Goal: Task Accomplishment & Management: Manage account settings

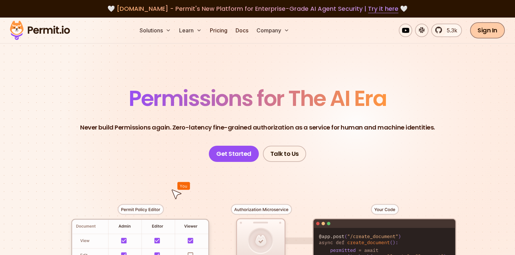
click at [480, 35] on link "Sign In" at bounding box center [487, 30] width 35 height 16
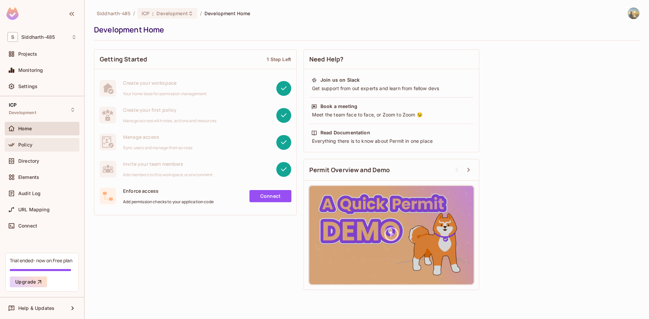
click at [58, 143] on div "Policy" at bounding box center [47, 144] width 58 height 5
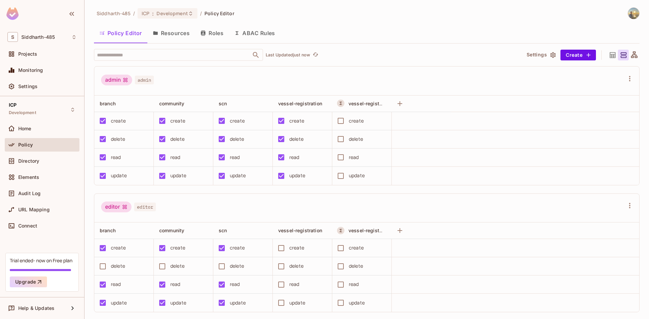
click at [175, 38] on button "Resources" at bounding box center [171, 33] width 48 height 17
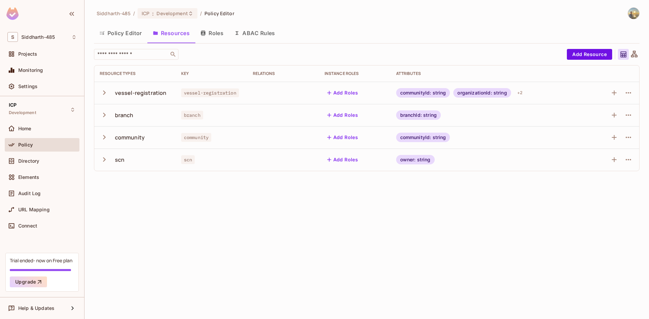
click at [222, 34] on button "Roles" at bounding box center [212, 33] width 34 height 17
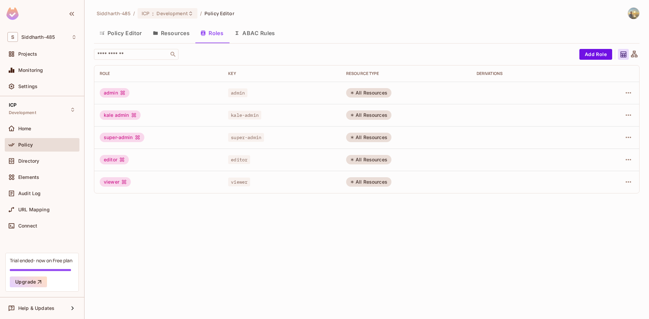
click at [179, 242] on div "Siddharth-485 / ICP : Development / Policy Editor Policy Editor Resources Roles…" at bounding box center [366, 159] width 564 height 319
click at [266, 32] on button "ABAC Rules" at bounding box center [255, 33] width 52 height 17
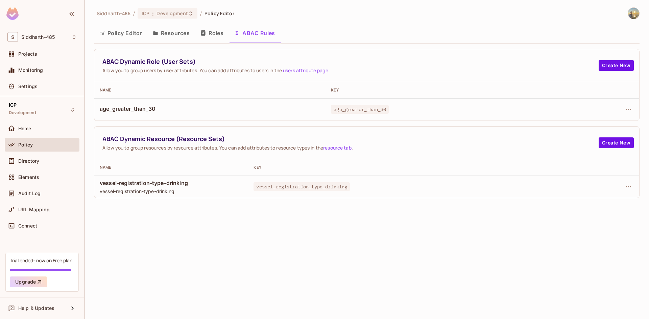
click at [178, 186] on span "vessel-registration-type-drinking" at bounding box center [171, 182] width 143 height 7
click at [636, 14] on img at bounding box center [633, 13] width 11 height 11
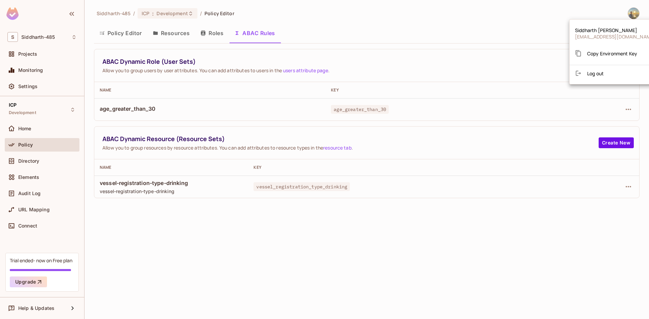
click at [16, 16] on div at bounding box center [324, 159] width 649 height 319
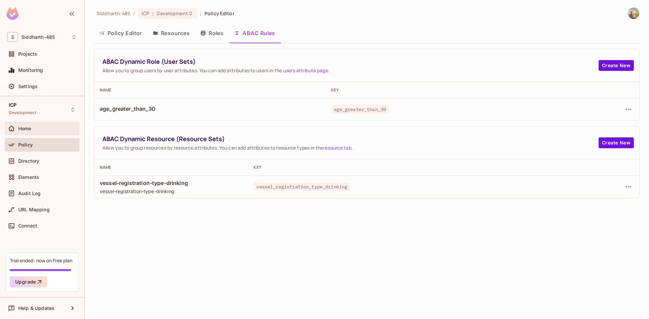
click at [51, 134] on div "Home" at bounding box center [42, 129] width 75 height 14
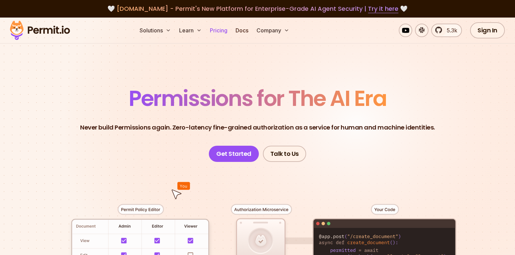
click at [230, 31] on link "Pricing" at bounding box center [218, 31] width 23 height 14
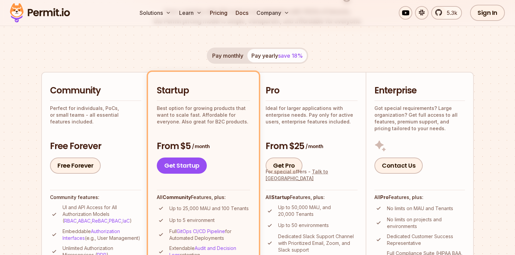
scroll to position [135, 0]
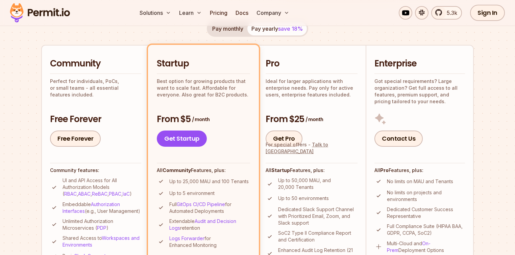
click at [202, 195] on p "Up to 5 environment" at bounding box center [191, 193] width 45 height 7
click at [315, 193] on ul "Up to 50,000 MAU, and 20,000 Tenants Up to 50 environments Dedicated Slack Supp…" at bounding box center [312, 230] width 92 height 107
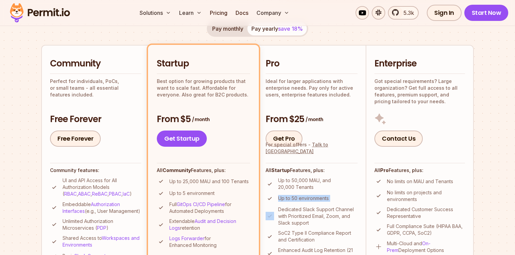
scroll to position [162, 0]
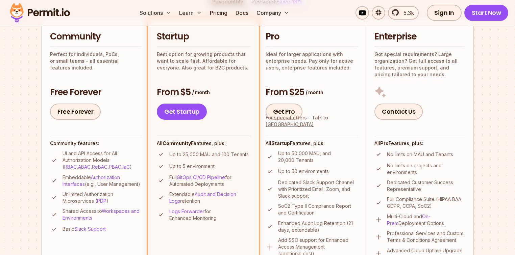
click at [315, 193] on p "Dedicated Slack Support Channel with Prioritized Email, Zoom, and Slack support" at bounding box center [317, 189] width 79 height 20
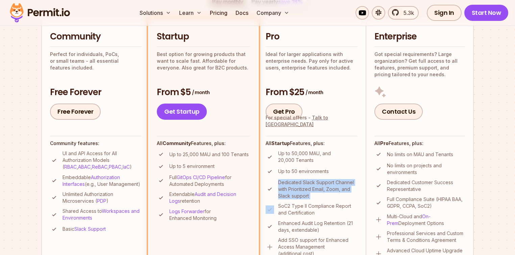
click at [315, 193] on p "Dedicated Slack Support Channel with Prioritized Email, Zoom, and Slack support" at bounding box center [317, 189] width 79 height 20
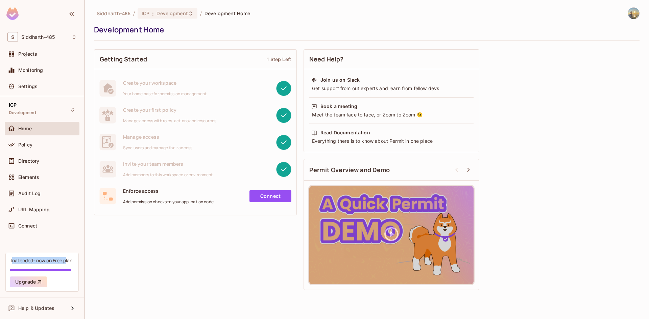
drag, startPoint x: 11, startPoint y: 261, endPoint x: 68, endPoint y: 263, distance: 56.8
click at [68, 263] on div "Trial ended- now on Free plan" at bounding box center [41, 260] width 62 height 6
click at [45, 143] on div "Policy" at bounding box center [47, 144] width 58 height 5
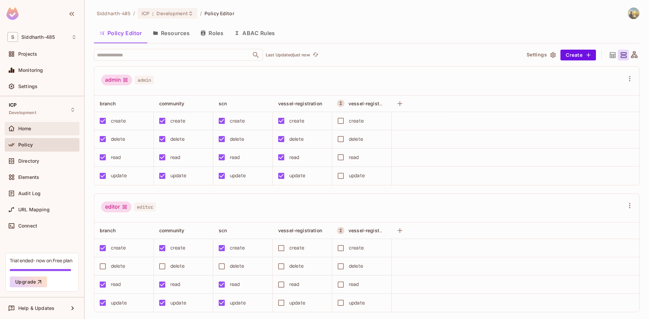
click at [35, 130] on div "Home" at bounding box center [47, 128] width 58 height 5
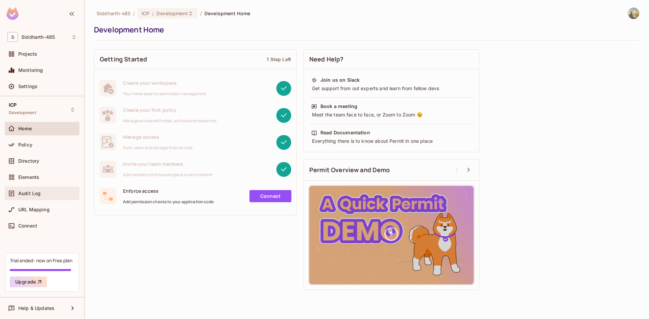
click at [33, 187] on div "Audit Log" at bounding box center [42, 194] width 75 height 14
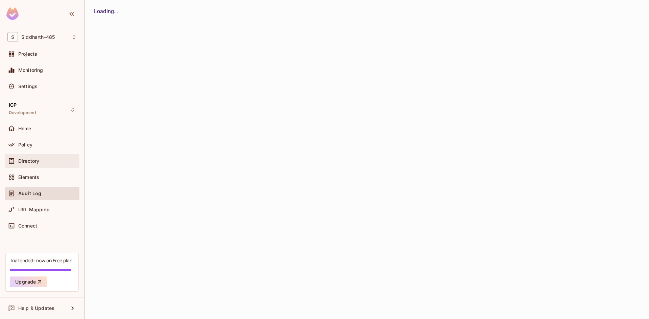
click at [32, 161] on span "Directory" at bounding box center [28, 160] width 21 height 5
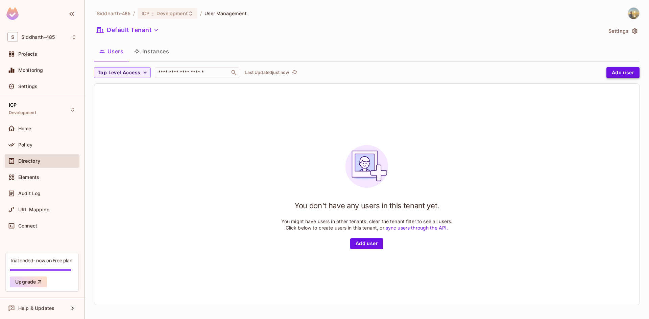
click at [613, 72] on button "Add user" at bounding box center [622, 72] width 33 height 11
click at [614, 77] on button "Add user" at bounding box center [622, 72] width 33 height 11
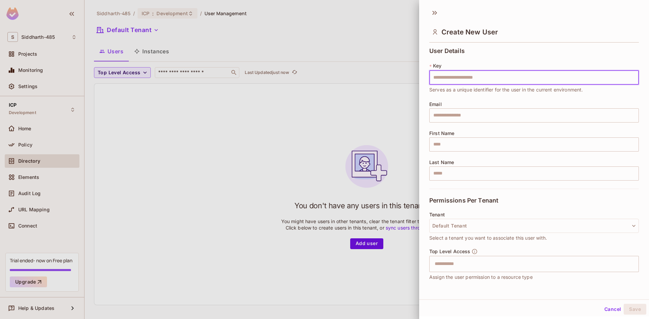
click at [285, 127] on div at bounding box center [324, 159] width 649 height 319
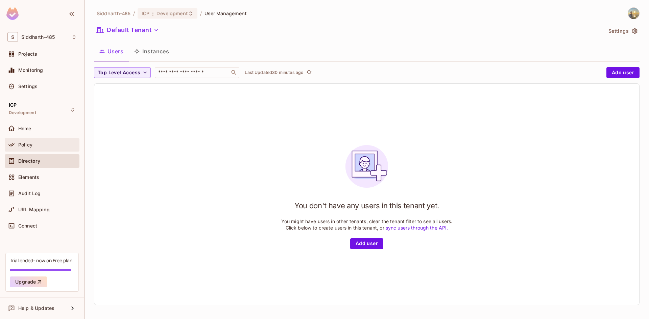
click at [31, 141] on div "Policy" at bounding box center [41, 145] width 69 height 8
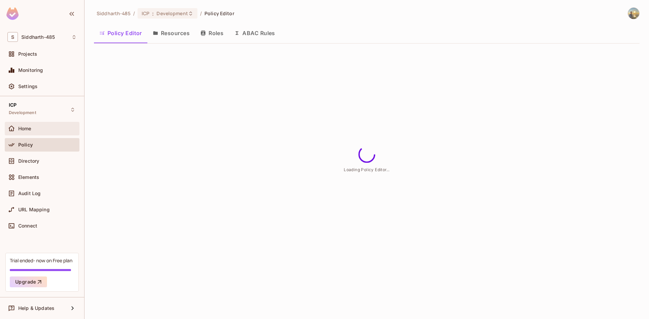
click at [32, 132] on div "Home" at bounding box center [41, 129] width 69 height 8
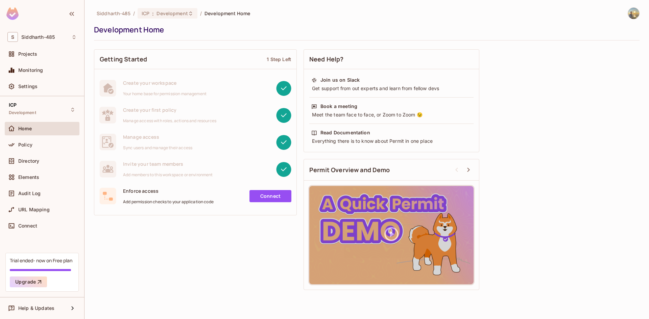
click at [42, 55] on div "Projects" at bounding box center [47, 53] width 58 height 5
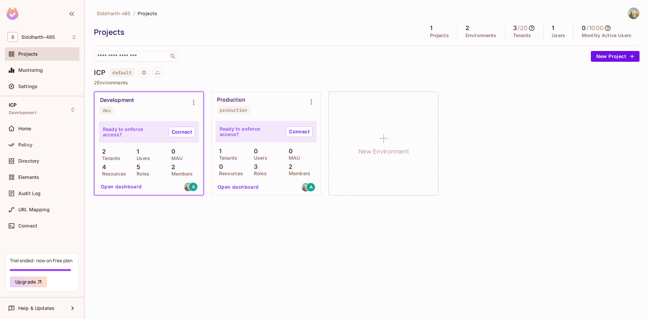
click at [155, 115] on div "Development dev" at bounding box center [149, 105] width 108 height 27
click at [130, 99] on div "Development" at bounding box center [117, 100] width 34 height 7
click at [129, 149] on div "2 Tenants" at bounding box center [114, 154] width 31 height 12
click at [117, 189] on button "Open dashboard" at bounding box center [121, 186] width 47 height 11
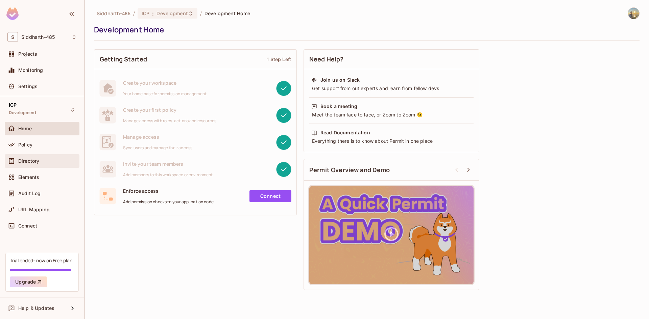
click at [35, 163] on span "Directory" at bounding box center [28, 160] width 21 height 5
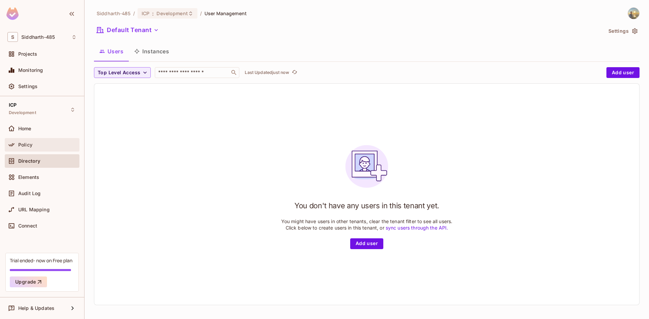
click at [36, 141] on div "Policy" at bounding box center [41, 145] width 69 height 8
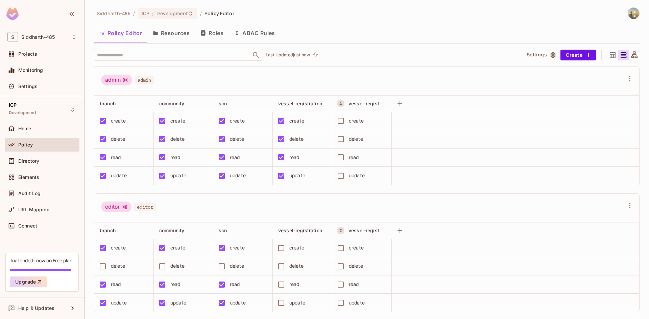
scroll to position [34, 0]
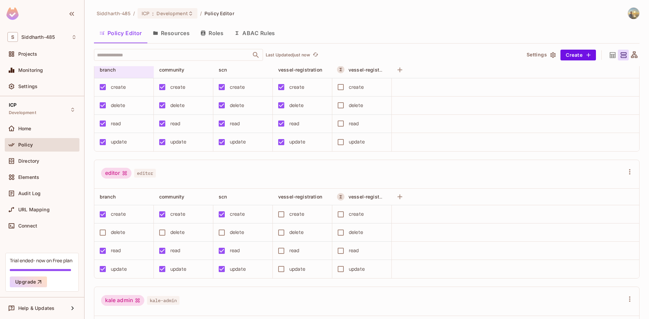
click at [128, 77] on table "branch community scn vessel-registration vessel-registration-type-drinking crea…" at bounding box center [366, 107] width 545 height 90
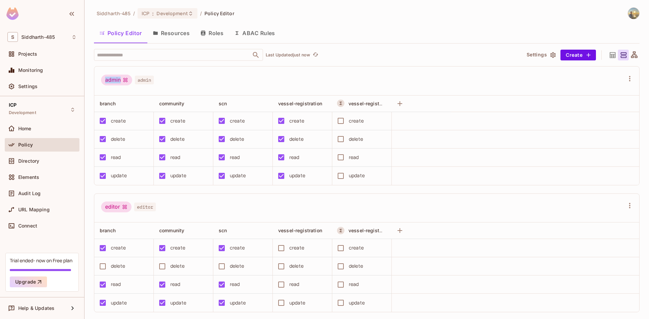
drag, startPoint x: 104, startPoint y: 79, endPoint x: 125, endPoint y: 78, distance: 21.0
click at [125, 78] on div "admin" at bounding box center [116, 80] width 31 height 11
drag, startPoint x: 131, startPoint y: 55, endPoint x: 130, endPoint y: 59, distance: 4.6
click at [131, 55] on input "text" at bounding box center [172, 55] width 154 height 12
drag, startPoint x: 106, startPoint y: 82, endPoint x: 123, endPoint y: 81, distance: 17.3
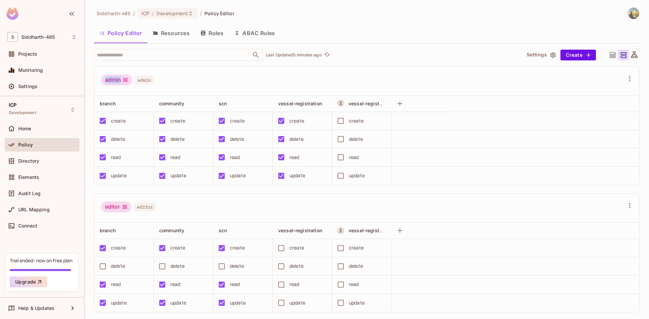
click at [123, 81] on div "admin" at bounding box center [116, 80] width 31 height 11
click at [117, 81] on div "admin" at bounding box center [116, 80] width 31 height 11
click at [99, 82] on div "admin admin" at bounding box center [366, 81] width 545 height 29
click at [107, 82] on div "admin" at bounding box center [116, 80] width 31 height 11
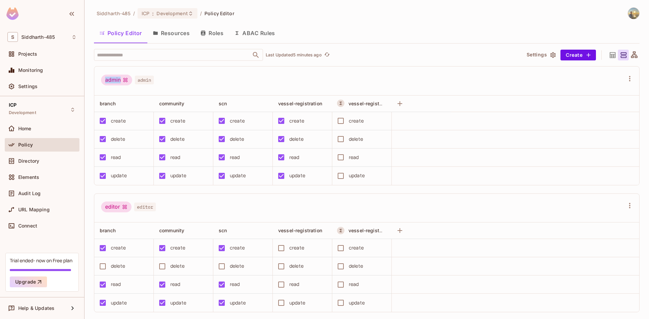
click at [107, 82] on div "admin" at bounding box center [116, 80] width 31 height 11
click at [115, 78] on div "admin" at bounding box center [116, 80] width 31 height 11
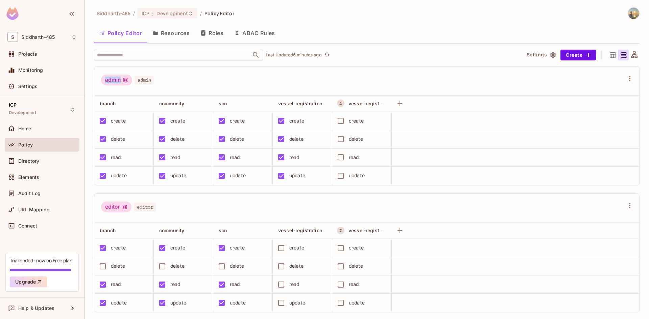
click at [118, 78] on div "admin" at bounding box center [116, 80] width 31 height 11
click at [42, 50] on div "Projects" at bounding box center [42, 54] width 75 height 14
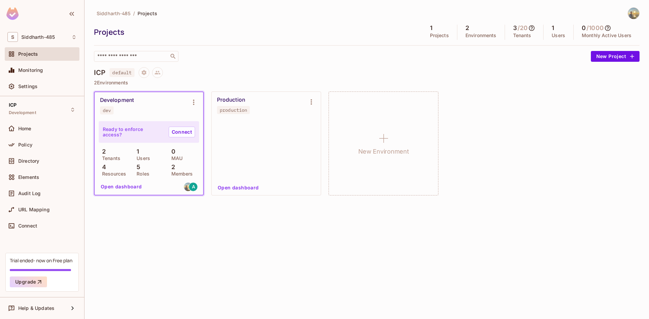
click at [148, 158] on p "Users" at bounding box center [141, 158] width 17 height 5
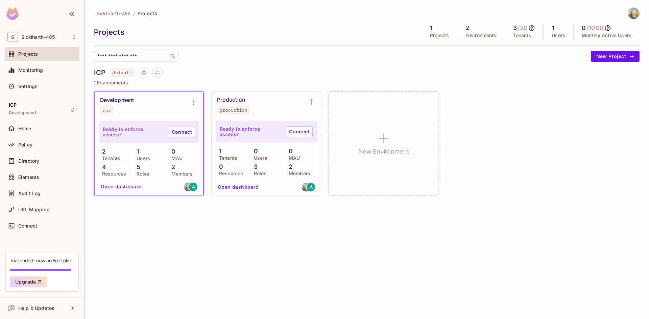
click at [131, 186] on button "Open dashboard" at bounding box center [121, 186] width 47 height 11
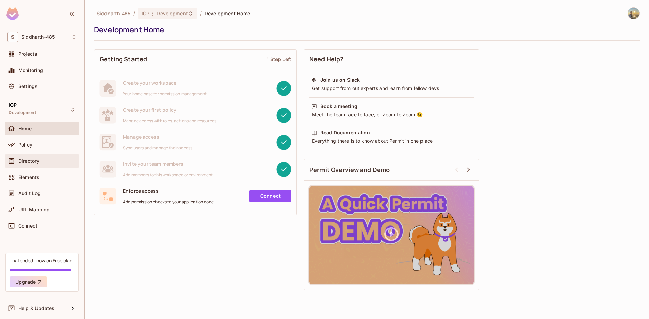
click at [38, 159] on span "Directory" at bounding box center [28, 160] width 21 height 5
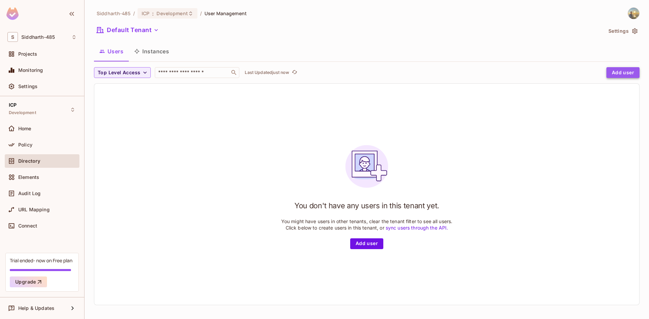
click at [615, 70] on button "Add user" at bounding box center [622, 72] width 33 height 11
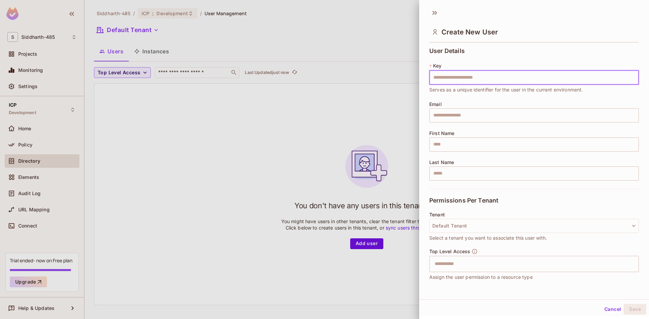
click at [458, 83] on input "text" at bounding box center [533, 78] width 209 height 14
click at [249, 165] on div at bounding box center [324, 159] width 649 height 319
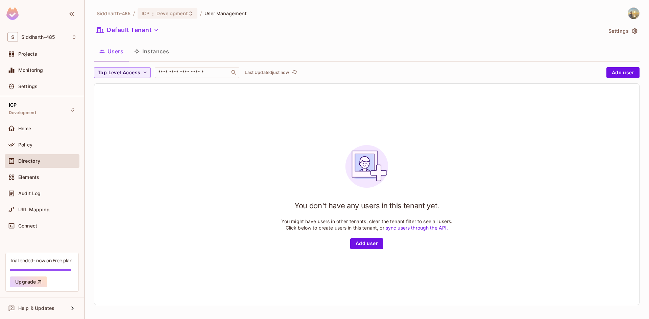
click at [217, 162] on div "You don't have any users in this tenant yet. You might have users in other tena…" at bounding box center [366, 194] width 545 height 221
click at [16, 16] on img at bounding box center [12, 13] width 12 height 12
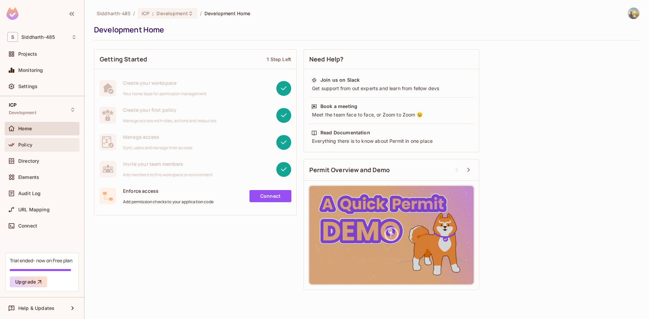
click at [43, 139] on div "Policy" at bounding box center [42, 145] width 75 height 14
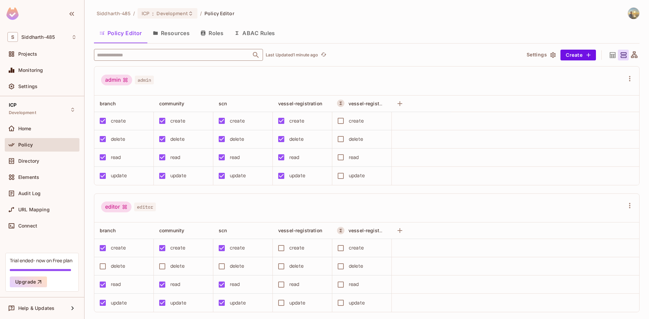
click at [194, 57] on input "text" at bounding box center [172, 55] width 154 height 12
click at [11, 17] on img at bounding box center [12, 13] width 12 height 12
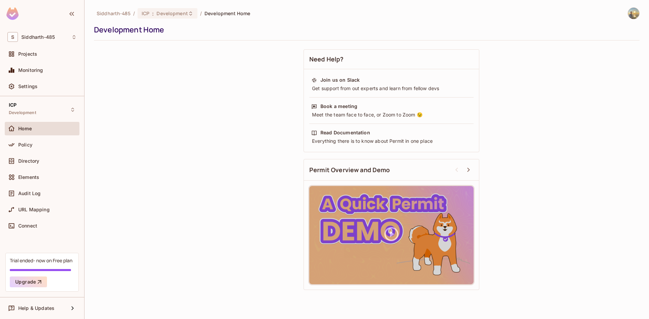
click at [630, 15] on img at bounding box center [633, 13] width 11 height 11
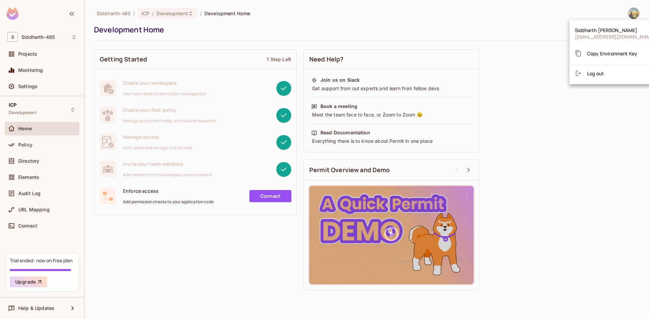
click at [29, 283] on div at bounding box center [324, 159] width 649 height 319
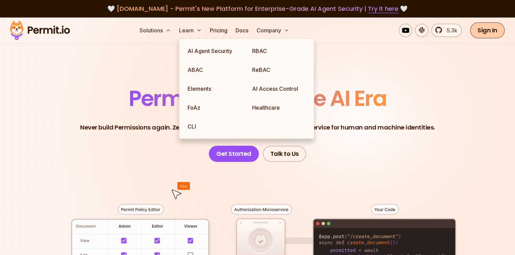
click at [495, 35] on link "Sign In" at bounding box center [487, 30] width 35 height 16
